Goal: Check status: Check status

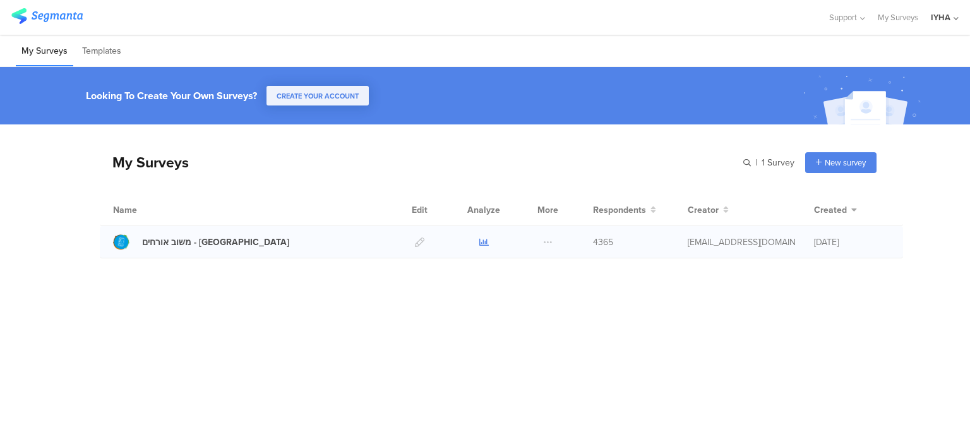
click at [485, 242] on icon at bounding box center [483, 241] width 9 height 9
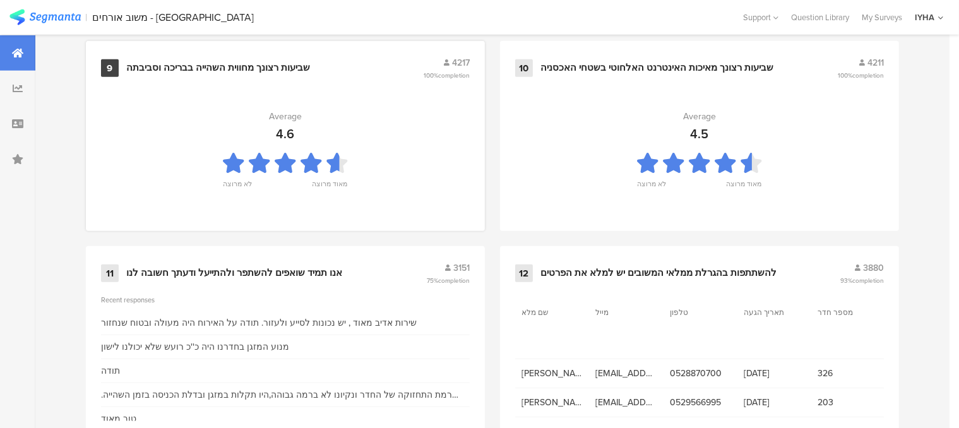
scroll to position [1419, 0]
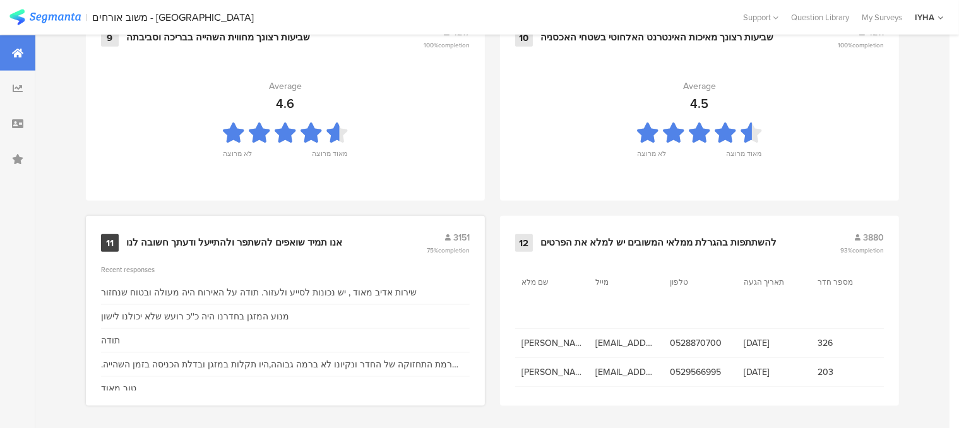
click at [259, 239] on div "אנו תמיד שואפים להשתפר ולהתייעל ודעתך חשובה לנו" at bounding box center [234, 243] width 216 height 13
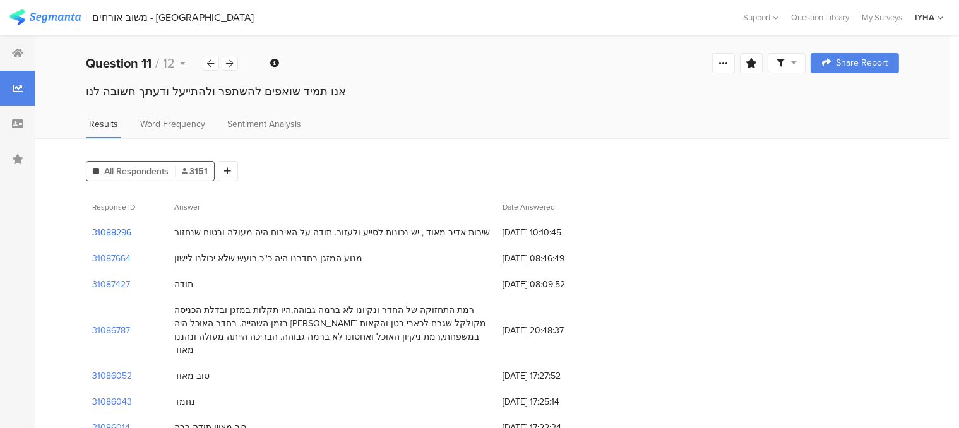
click at [123, 232] on section "31088296" at bounding box center [111, 232] width 39 height 13
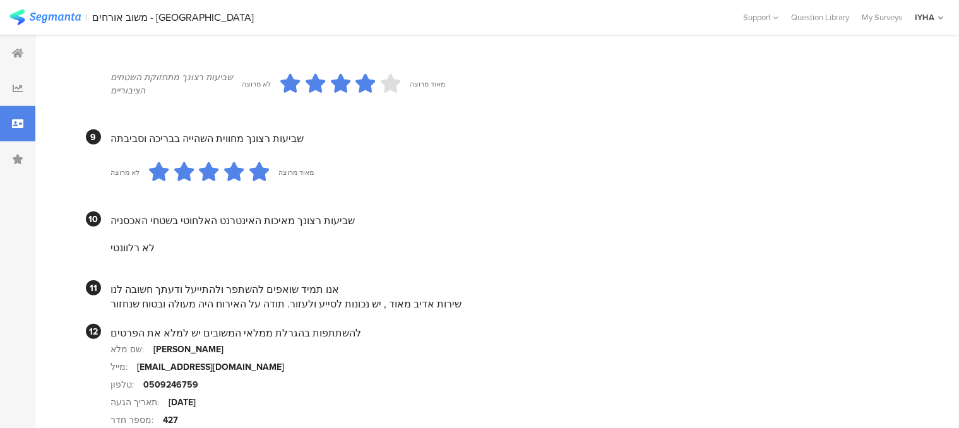
scroll to position [1136, 0]
